Goal: Transaction & Acquisition: Purchase product/service

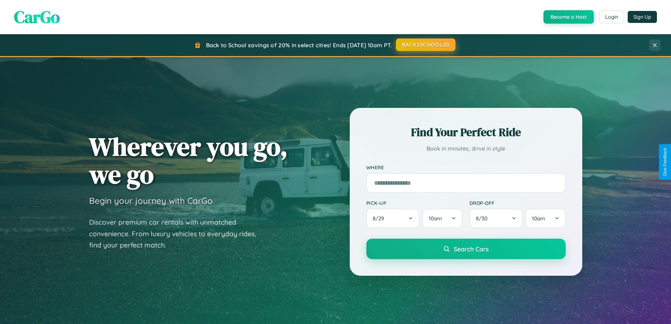
click at [425, 45] on button "BACK2SCHOOL20" at bounding box center [426, 44] width 60 height 13
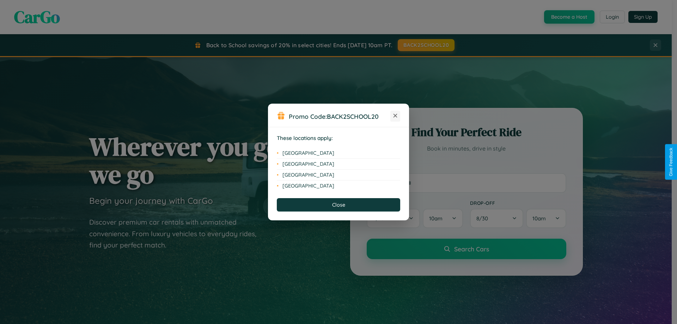
click at [395, 116] on icon at bounding box center [395, 116] width 4 height 4
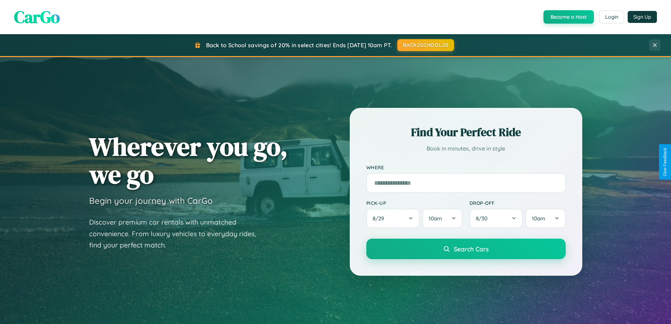
scroll to position [485, 0]
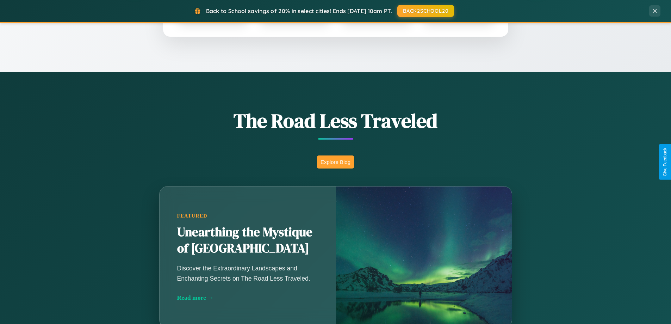
click at [335, 162] on button "Explore Blog" at bounding box center [335, 161] width 37 height 13
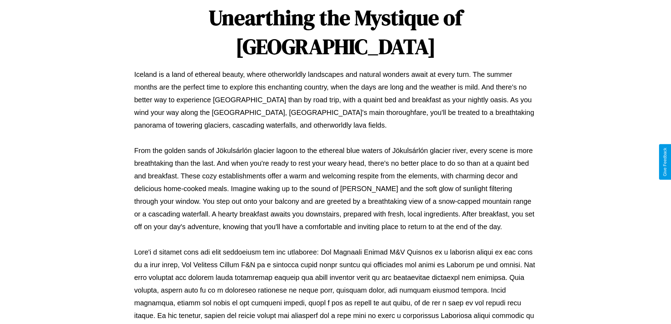
scroll to position [228, 0]
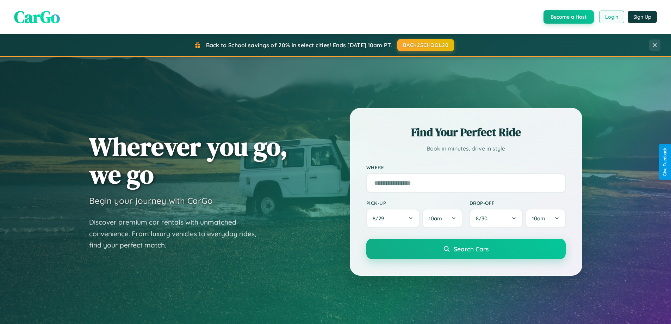
click at [611, 17] on button "Login" at bounding box center [611, 17] width 25 height 13
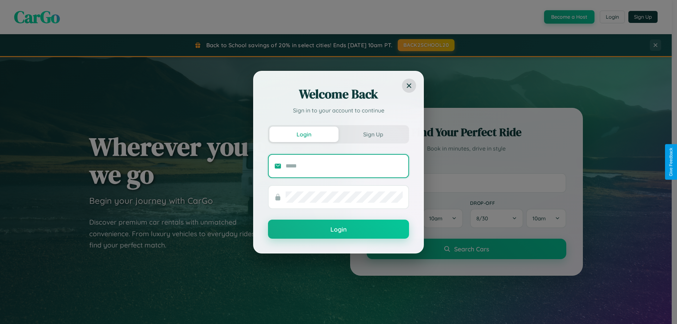
click at [344, 166] on input "text" at bounding box center [343, 165] width 117 height 11
type input "**********"
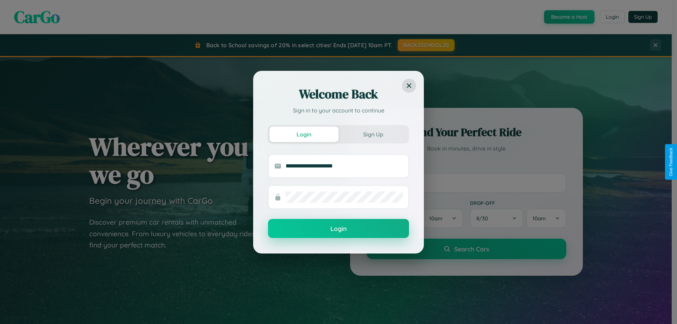
click at [338, 229] on button "Login" at bounding box center [338, 228] width 141 height 19
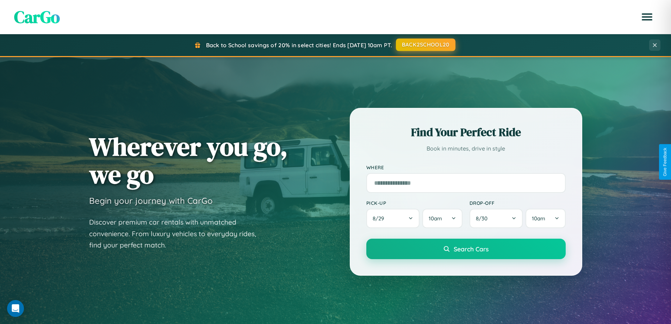
click at [425, 45] on button "BACK2SCHOOL20" at bounding box center [426, 44] width 60 height 13
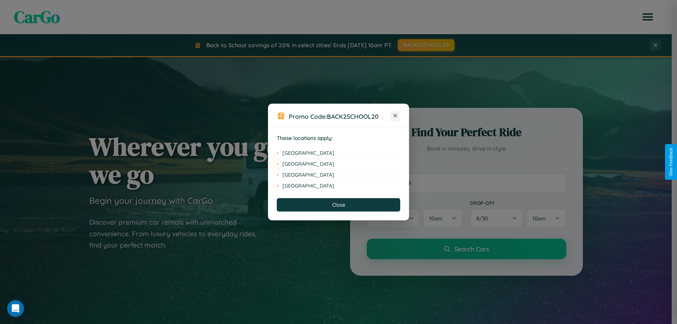
click at [395, 116] on icon at bounding box center [395, 116] width 4 height 4
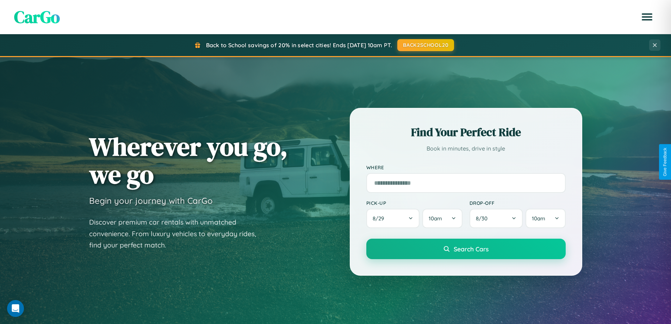
scroll to position [21, 0]
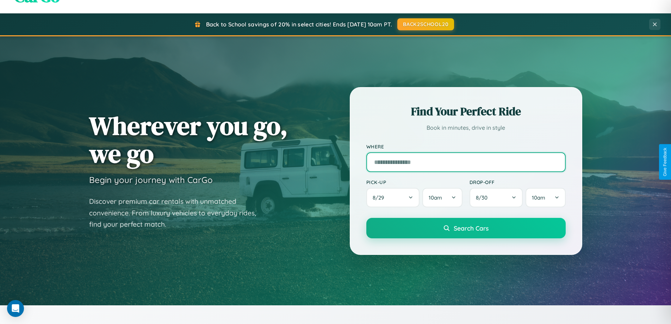
click at [466, 162] on input "text" at bounding box center [466, 162] width 199 height 20
type input "******"
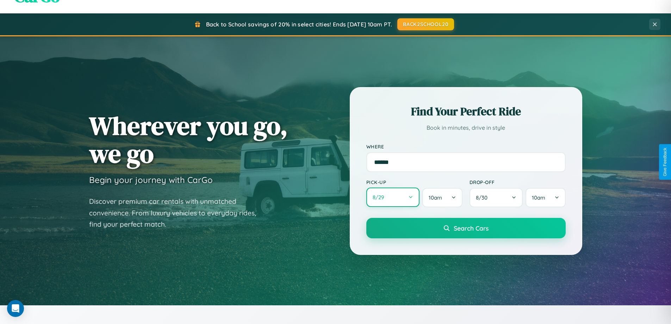
click at [393, 197] on button "8 / 29" at bounding box center [394, 196] width 54 height 19
select select "*"
select select "****"
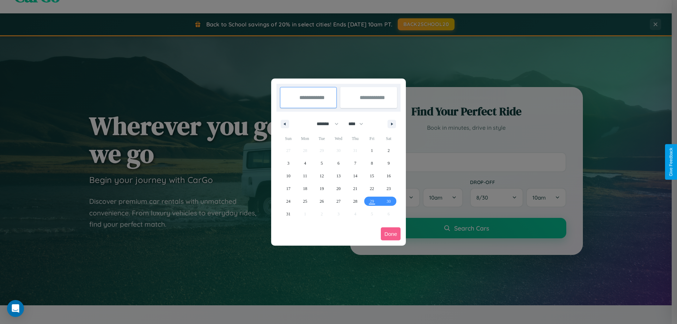
click at [324, 124] on select "******* ******** ***** ***** *** **** **** ****** ********* ******* ******** **…" at bounding box center [326, 124] width 30 height 12
select select "*"
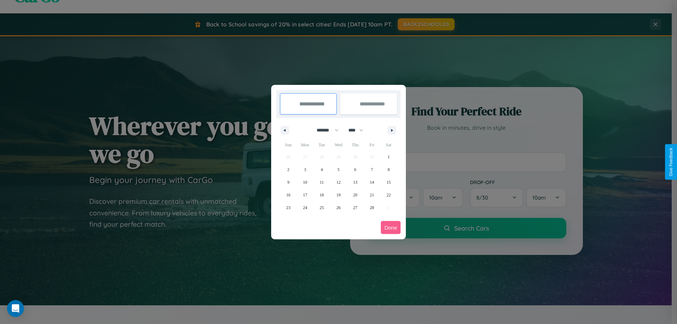
drag, startPoint x: 359, startPoint y: 130, endPoint x: 338, endPoint y: 141, distance: 23.3
click at [359, 130] on select "**** **** **** **** **** **** **** **** **** **** **** **** **** **** **** ****…" at bounding box center [355, 130] width 21 height 12
select select "****"
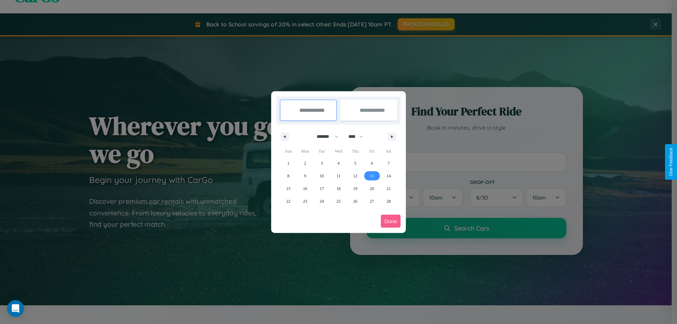
click at [371, 176] on span "13" at bounding box center [372, 176] width 4 height 13
type input "**********"
click at [355, 188] on span "19" at bounding box center [355, 188] width 4 height 13
type input "**********"
click at [390, 221] on button "Done" at bounding box center [391, 221] width 20 height 13
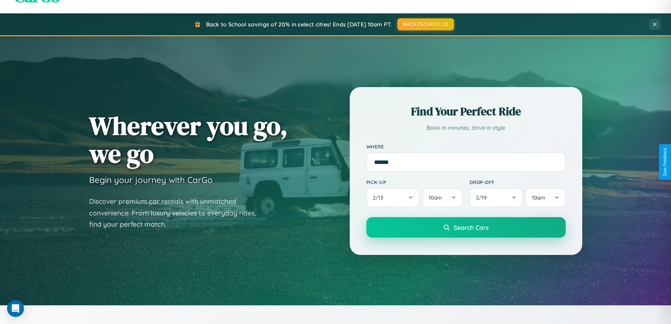
click at [466, 227] on span "Search Cars" at bounding box center [471, 227] width 35 height 8
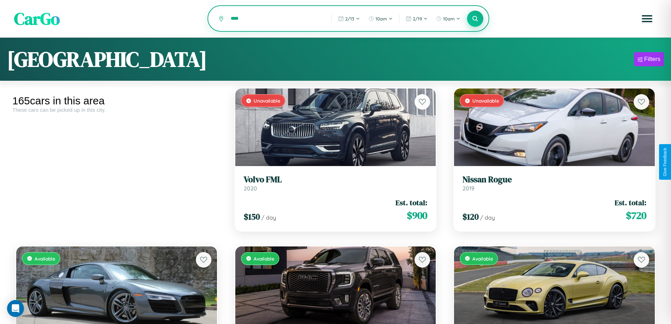
type input "****"
click at [475, 19] on icon at bounding box center [475, 18] width 7 height 7
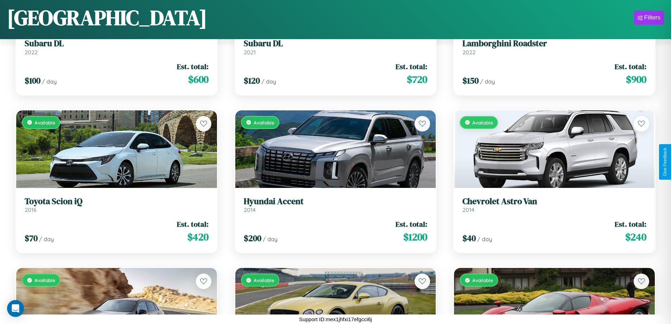
scroll to position [1046, 0]
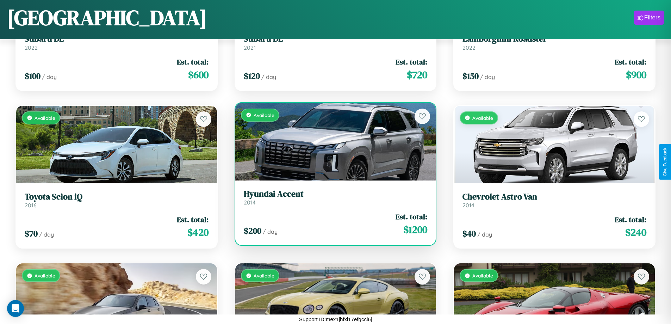
click at [333, 199] on link "Hyundai Accent 2014" at bounding box center [336, 197] width 184 height 17
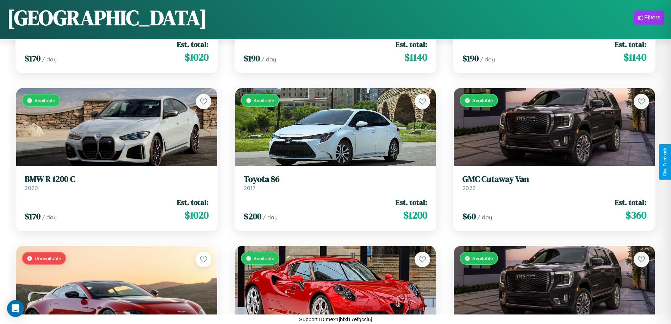
scroll to position [3886, 0]
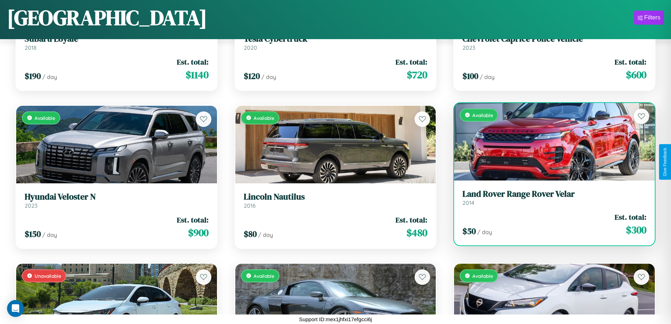
click at [550, 199] on link "Land Rover Range Rover Velar 2014" at bounding box center [555, 197] width 184 height 17
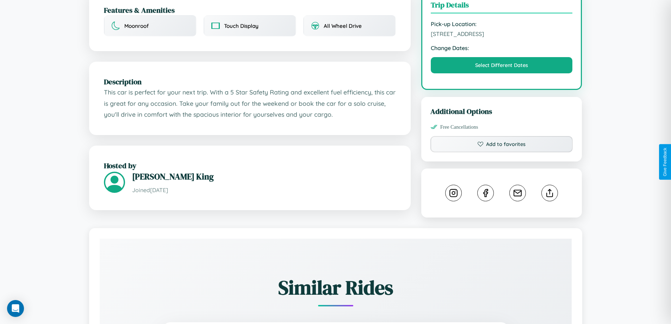
scroll to position [232, 0]
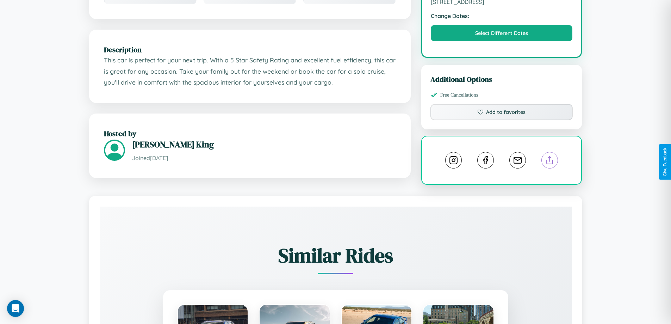
click at [550, 161] on line at bounding box center [550, 158] width 0 height 5
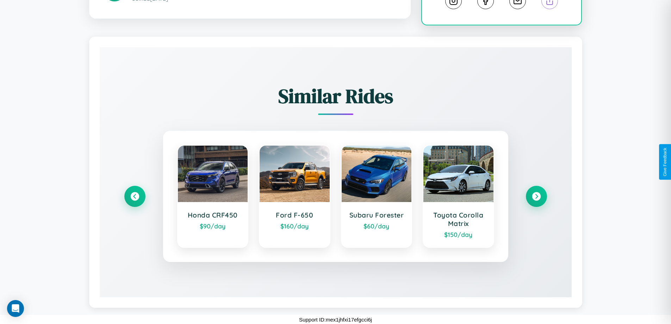
scroll to position [392, 0]
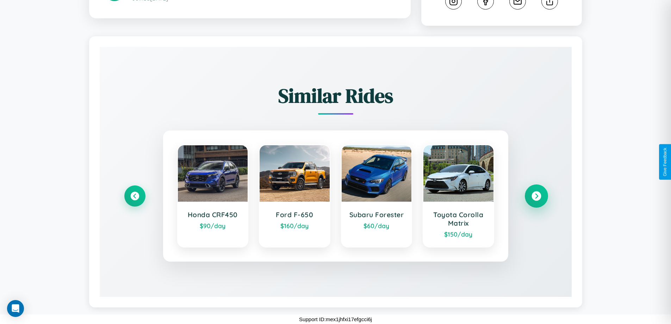
click at [536, 196] on icon at bounding box center [537, 196] width 10 height 10
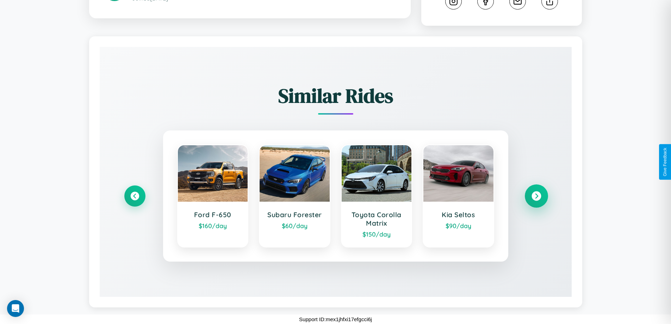
click at [536, 196] on icon at bounding box center [537, 196] width 10 height 10
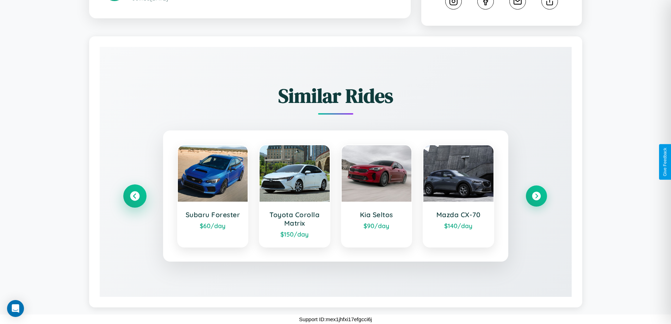
click at [135, 196] on icon at bounding box center [135, 196] width 10 height 10
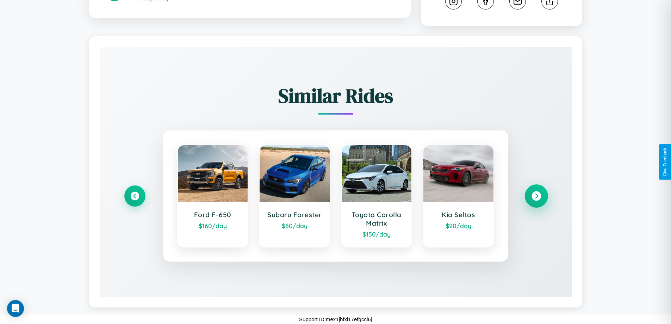
click at [536, 196] on icon at bounding box center [537, 196] width 10 height 10
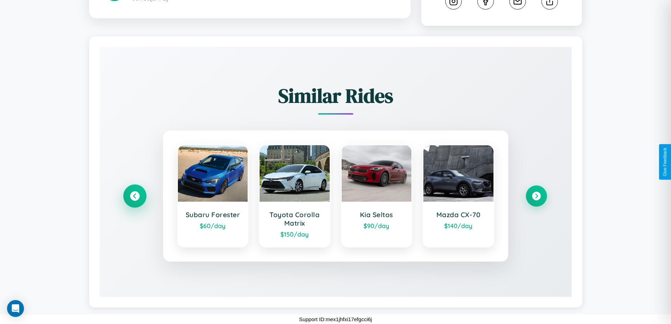
click at [135, 196] on icon at bounding box center [135, 196] width 10 height 10
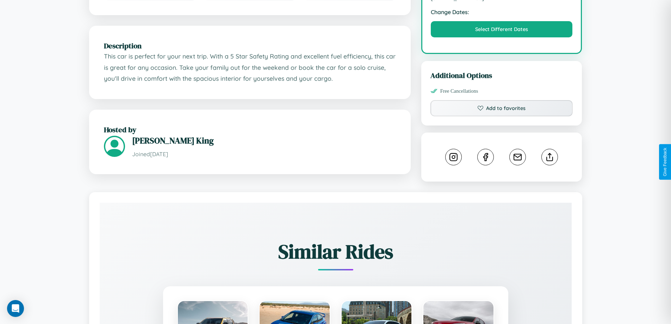
scroll to position [232, 0]
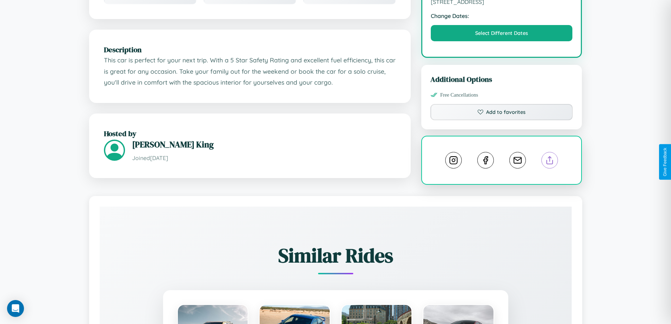
click at [550, 161] on line at bounding box center [550, 158] width 0 height 5
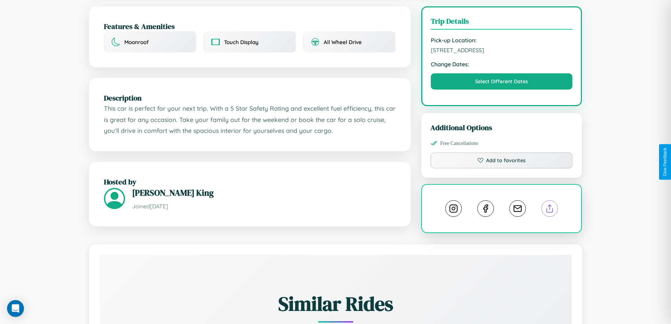
scroll to position [183, 0]
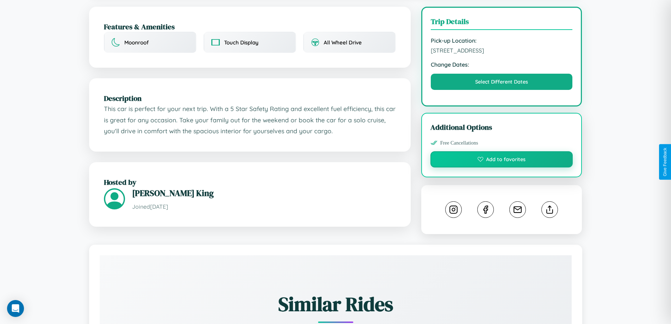
click at [502, 160] on button "Add to favorites" at bounding box center [502, 159] width 143 height 16
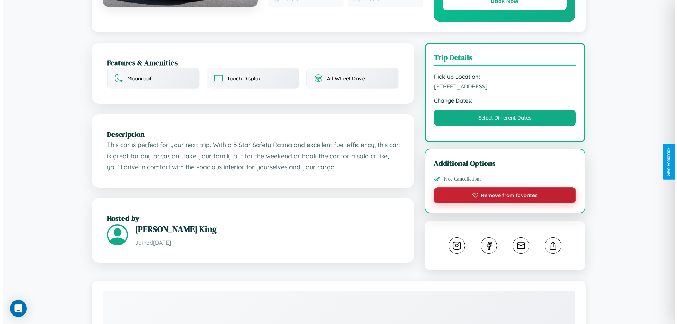
scroll to position [0, 0]
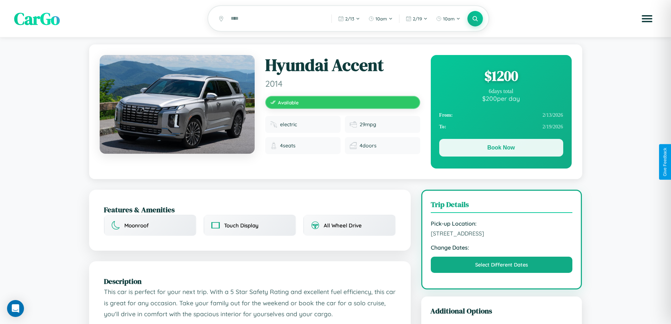
click at [501, 149] on button "Book Now" at bounding box center [501, 148] width 124 height 18
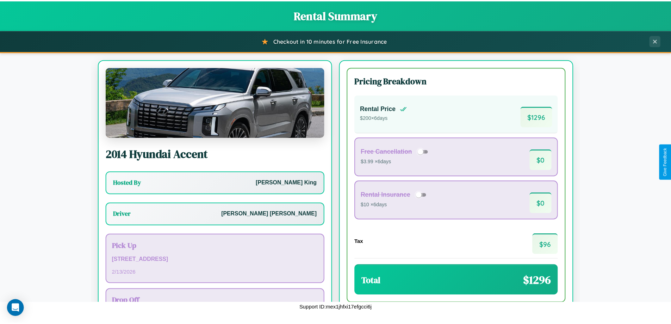
scroll to position [51, 0]
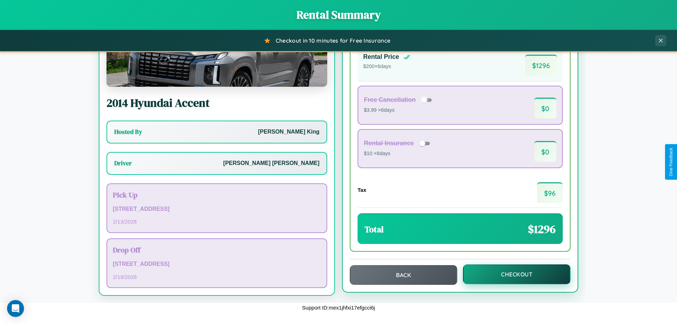
click at [512, 274] on button "Checkout" at bounding box center [516, 274] width 107 height 20
